Goal: Find specific page/section: Find specific page/section

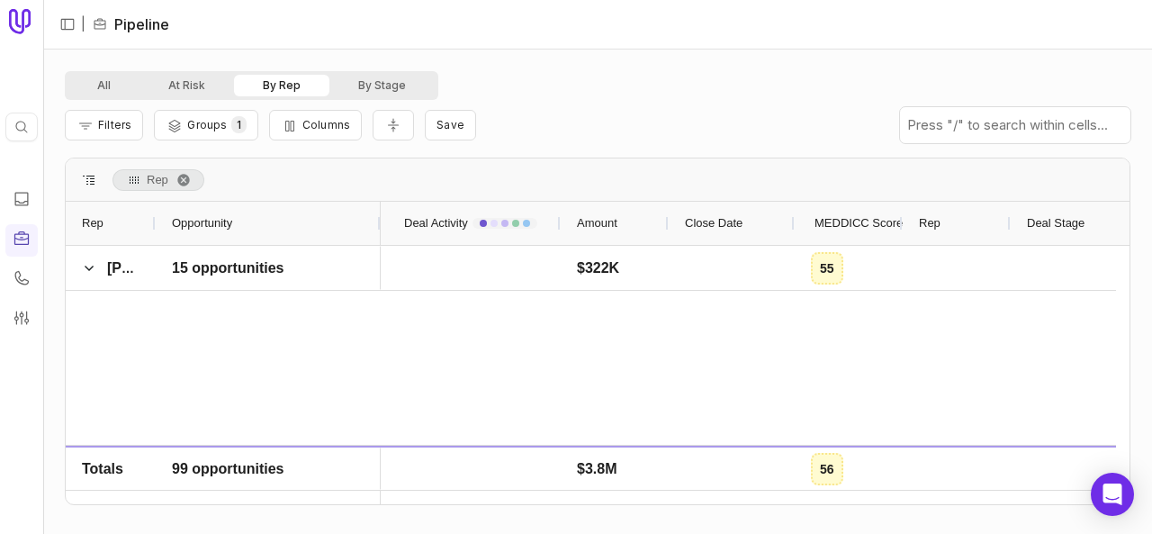
scroll to position [3059, 0]
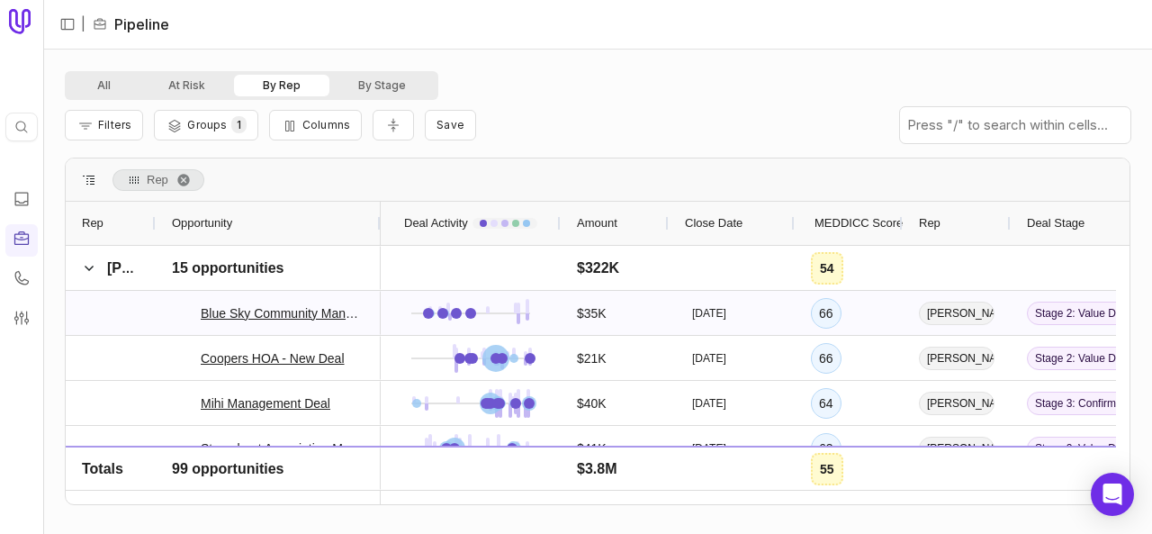
scroll to position [3005, 0]
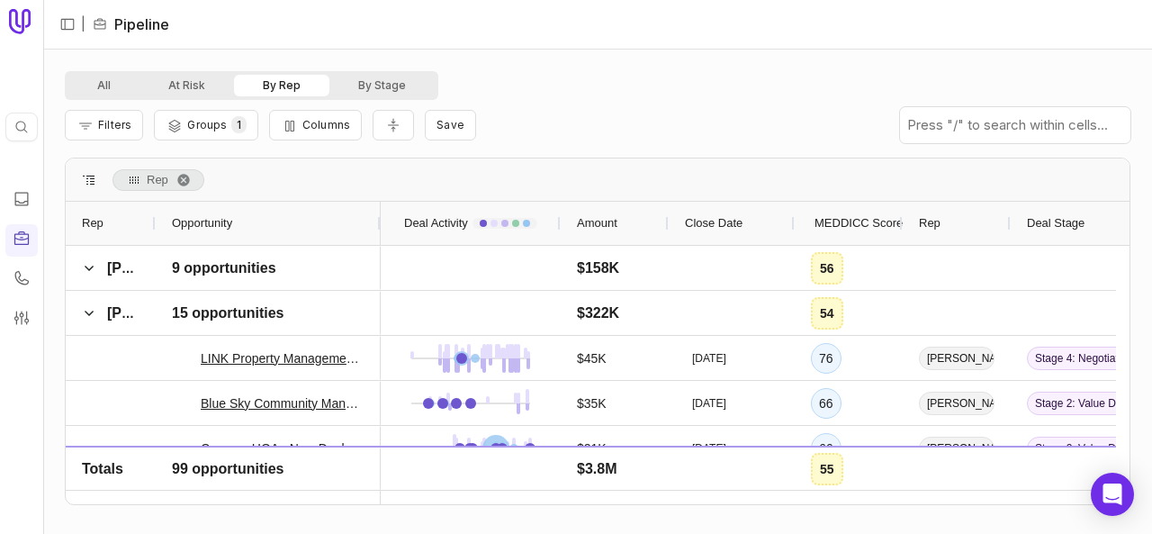
click at [868, 222] on span "MEDDICC Score" at bounding box center [858, 223] width 88 height 22
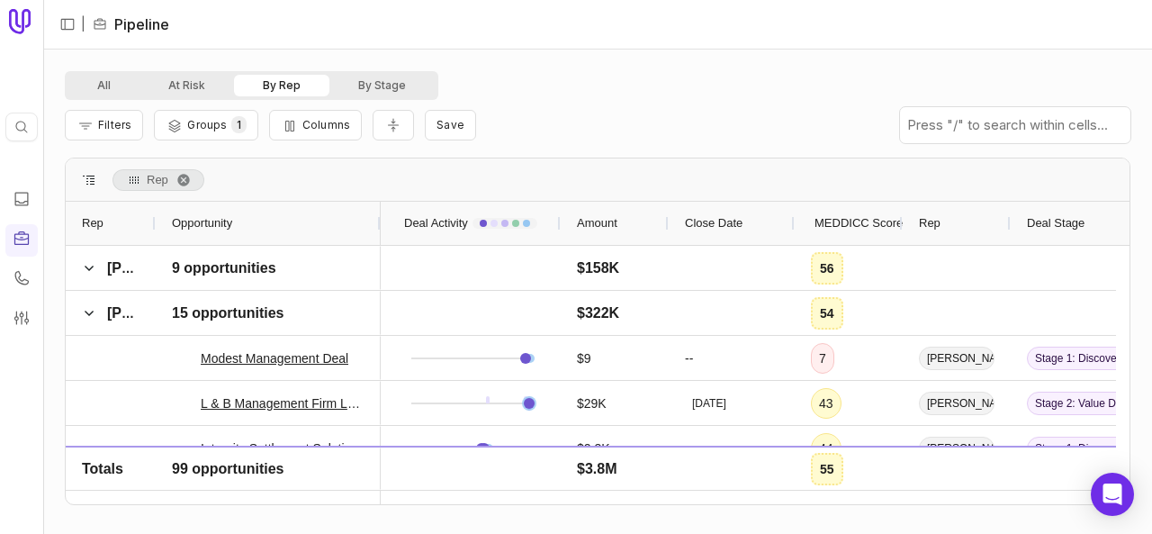
click at [862, 229] on span "MEDDICC Score" at bounding box center [858, 223] width 88 height 22
